Goal: Find specific page/section

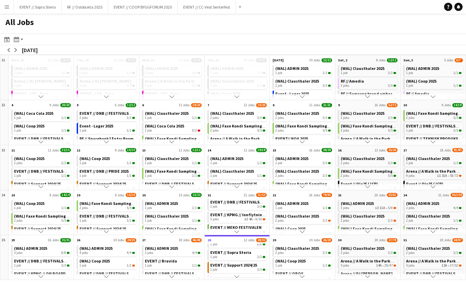
click at [6, 8] on app-icon "Menu" at bounding box center [6, 6] width 5 height 5
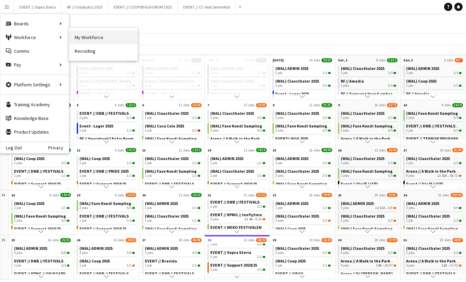
click at [79, 39] on link "My Workforce" at bounding box center [103, 37] width 69 height 14
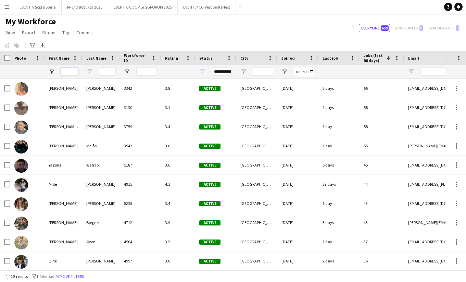
click at [73, 69] on input "First Name Filter Input" at bounding box center [69, 72] width 17 height 8
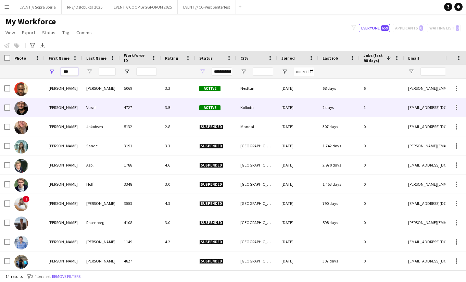
type input "***"
click at [60, 106] on div "[PERSON_NAME]" at bounding box center [64, 107] width 38 height 19
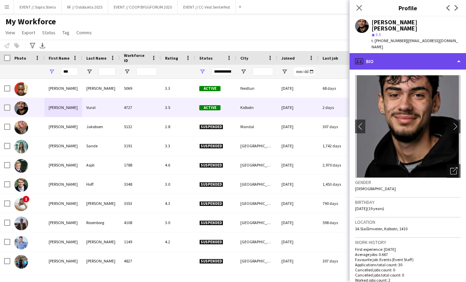
click at [398, 53] on div "profile Bio" at bounding box center [408, 61] width 117 height 16
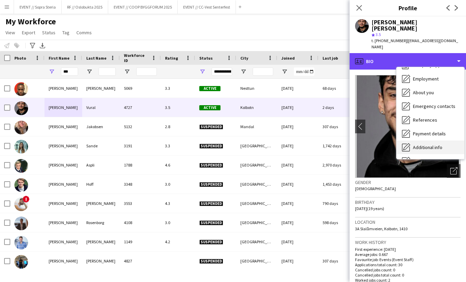
scroll to position [64, 0]
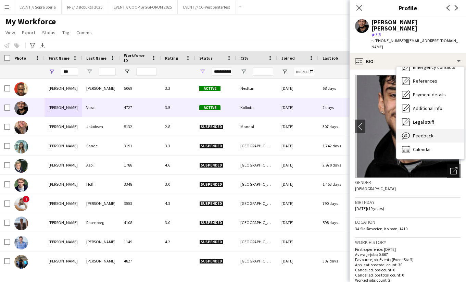
click at [421, 133] on span "Feedback" at bounding box center [423, 136] width 21 height 6
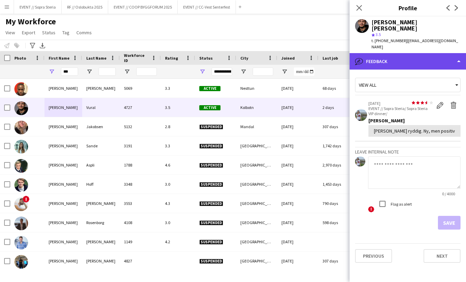
click at [389, 53] on div "bubble-pencil Feedback" at bounding box center [408, 61] width 117 height 16
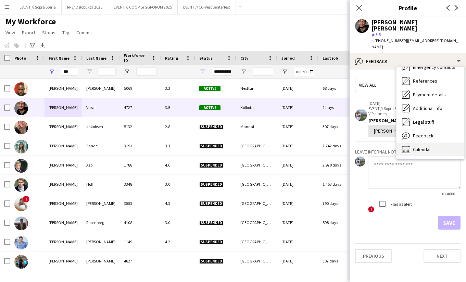
click at [418, 143] on div "Calendar Calendar" at bounding box center [431, 150] width 68 height 14
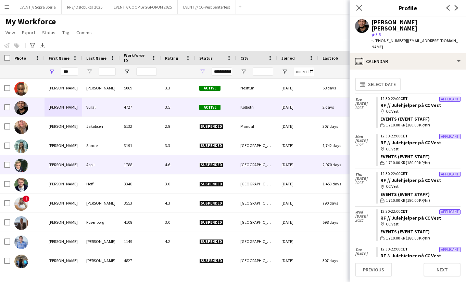
scroll to position [0, 0]
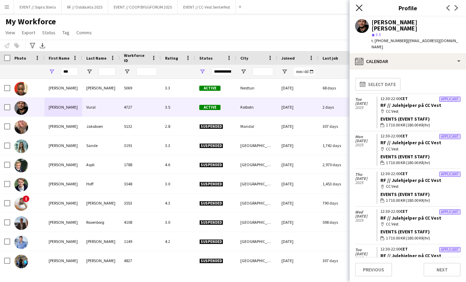
click at [357, 7] on icon "Close pop-in" at bounding box center [359, 7] width 7 height 7
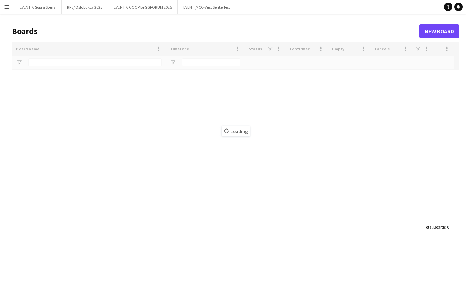
type input "*******"
